Goal: Information Seeking & Learning: Learn about a topic

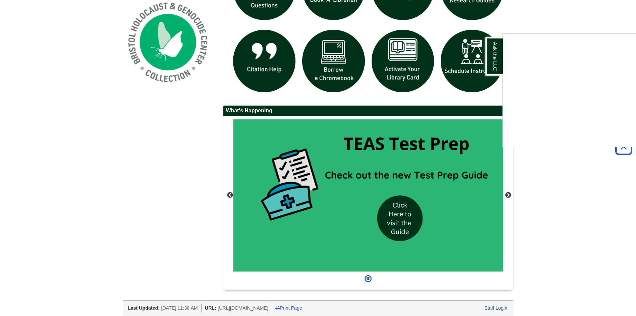
scroll to position [538, 0]
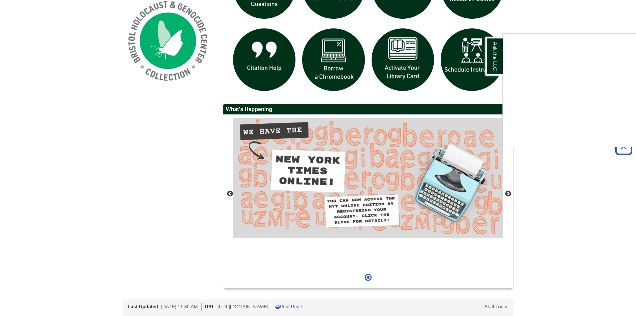
click at [229, 193] on div "Ask the LLC" at bounding box center [318, 158] width 636 height 316
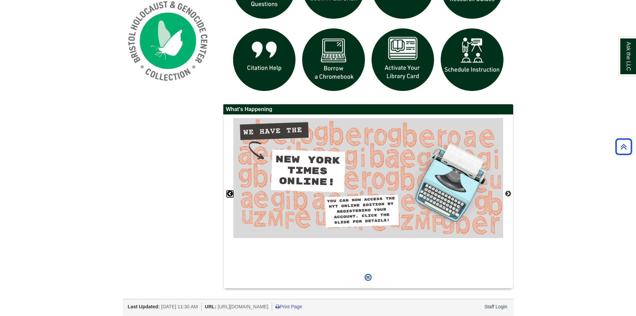
click at [229, 193] on button "Previous" at bounding box center [230, 193] width 7 height 7
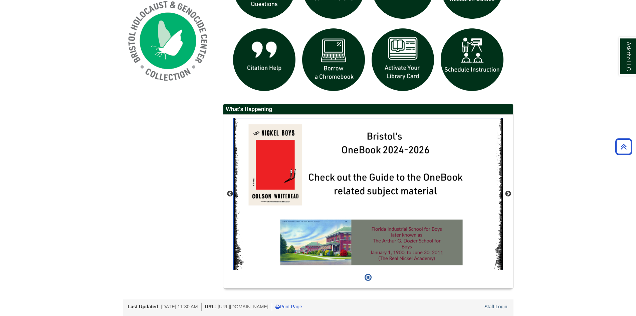
click at [276, 186] on img "slideshow" at bounding box center [368, 194] width 270 height 152
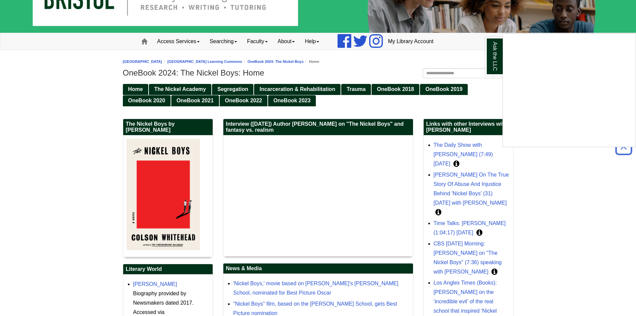
scroll to position [34, 0]
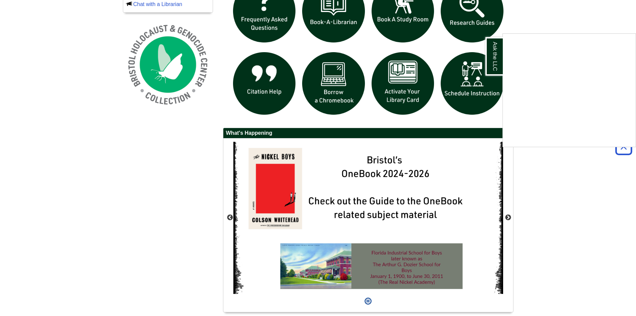
scroll to position [538, 0]
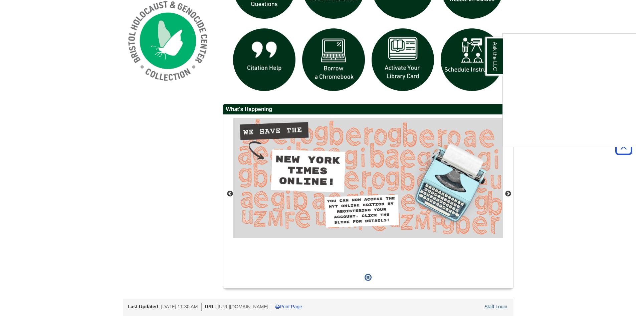
click at [231, 191] on div "Ask the LLC" at bounding box center [318, 158] width 636 height 316
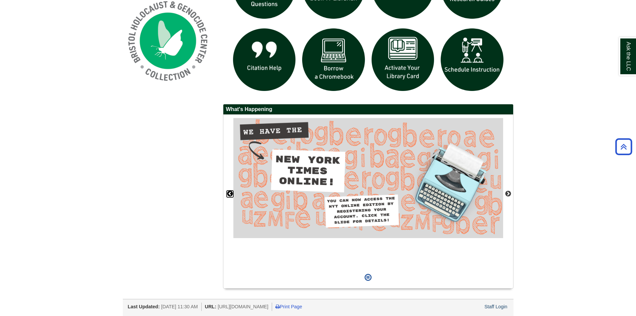
click at [231, 193] on button "Previous" at bounding box center [230, 193] width 7 height 7
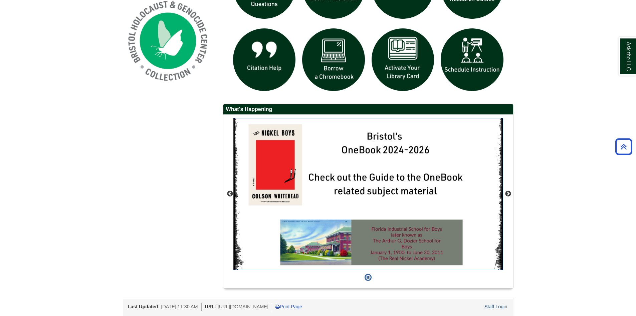
click at [270, 186] on img "slideshow" at bounding box center [368, 194] width 270 height 152
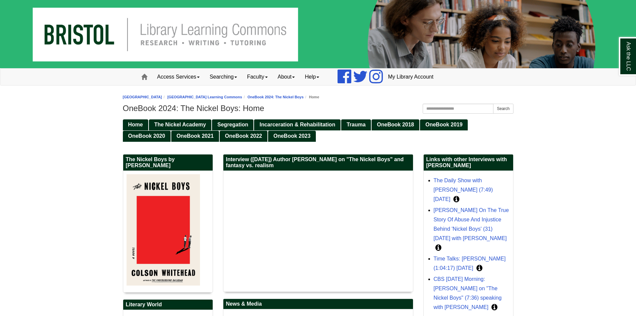
click at [173, 221] on img at bounding box center [163, 229] width 73 height 111
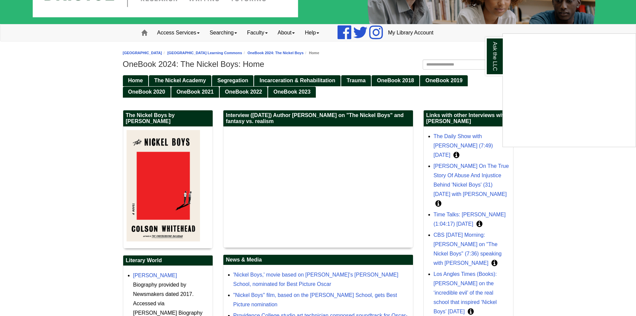
scroll to position [33, 0]
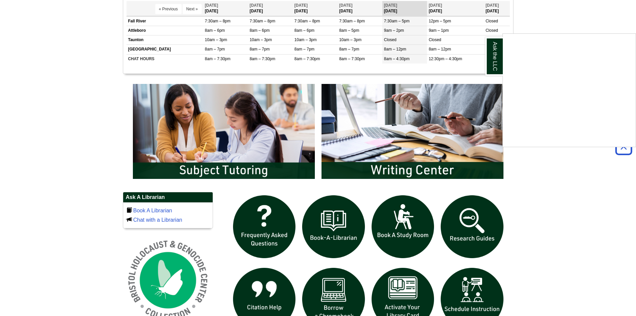
scroll to position [367, 0]
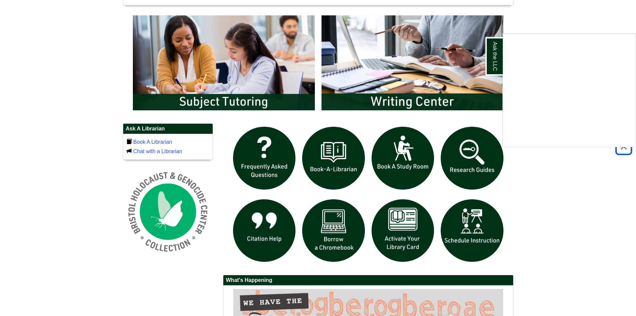
click at [400, 221] on div "Ask the LLC" at bounding box center [318, 158] width 636 height 316
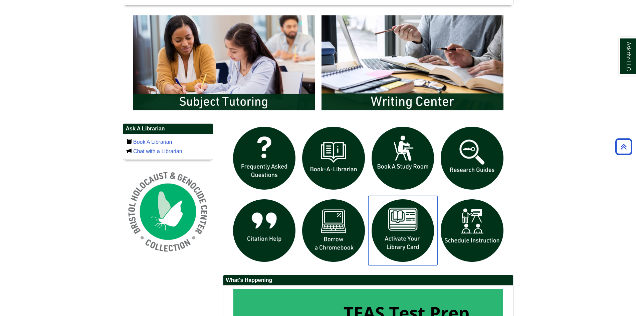
click at [404, 227] on img "slideshow" at bounding box center [402, 230] width 69 height 69
